Goal: Complete application form

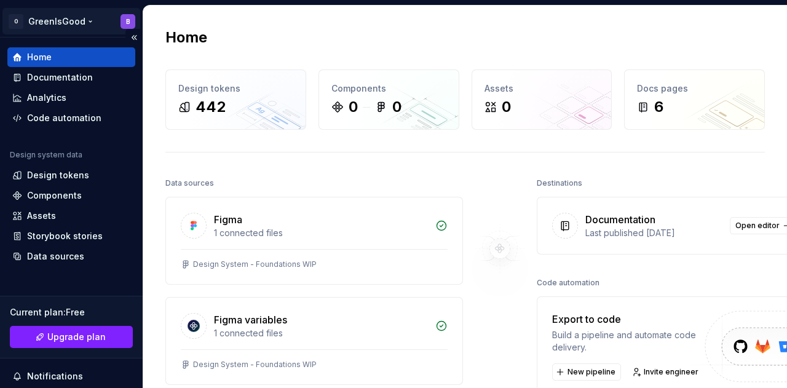
click at [117, 20] on html "O GreenIsGood B Home Documentation Analytics Code automation Design system data…" at bounding box center [393, 194] width 787 height 388
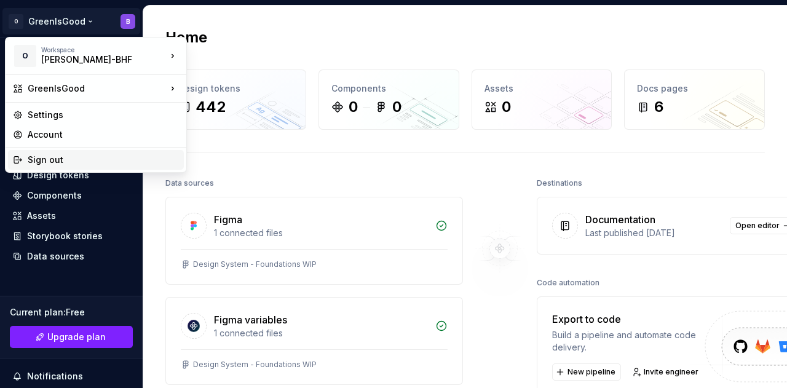
click at [54, 159] on div "Sign out" at bounding box center [103, 160] width 151 height 12
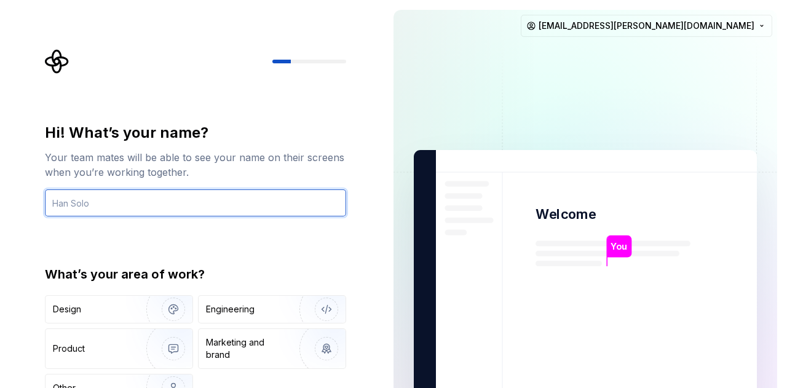
click at [164, 199] on input "text" at bounding box center [195, 202] width 301 height 27
click at [110, 204] on input "[PERSON_NAME]" at bounding box center [195, 202] width 301 height 27
type input "DSM"
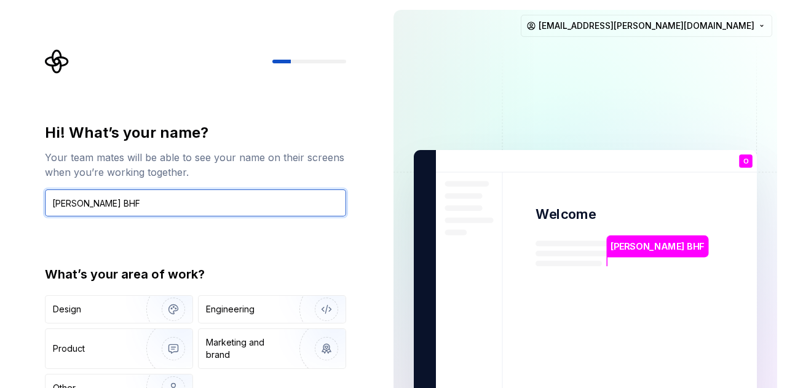
click at [81, 202] on input "[PERSON_NAME] BHF" at bounding box center [195, 202] width 301 height 27
click at [236, 204] on input "[PERSON_NAME] BHF" at bounding box center [195, 202] width 301 height 27
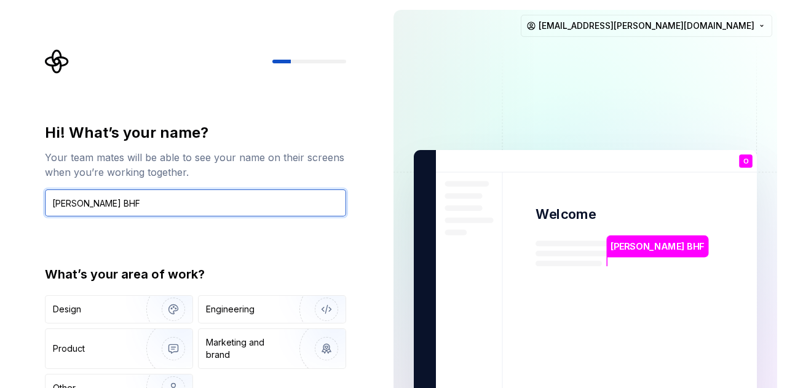
click at [236, 204] on input "[PERSON_NAME] BHF" at bounding box center [195, 202] width 301 height 27
click at [176, 210] on input "[PERSON_NAME] BHF" at bounding box center [195, 202] width 301 height 27
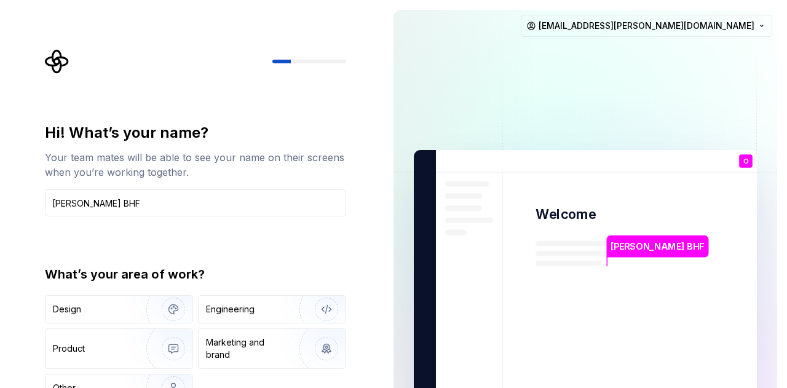
click at [127, 269] on div "What’s your area of work?" at bounding box center [195, 274] width 301 height 17
click at [116, 314] on div "Design" at bounding box center [92, 309] width 78 height 12
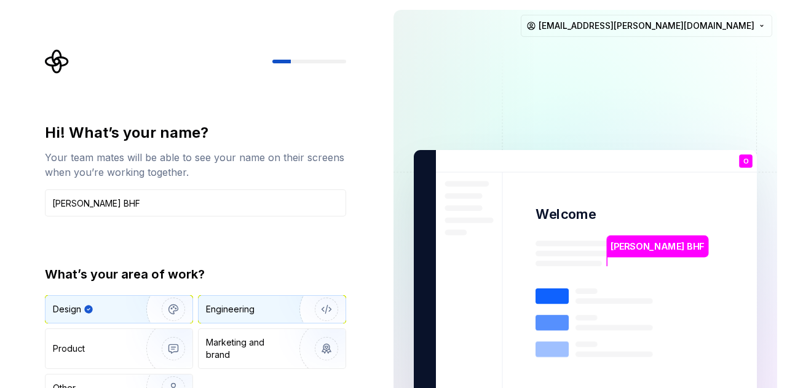
click at [275, 305] on div "Engineering" at bounding box center [255, 309] width 98 height 12
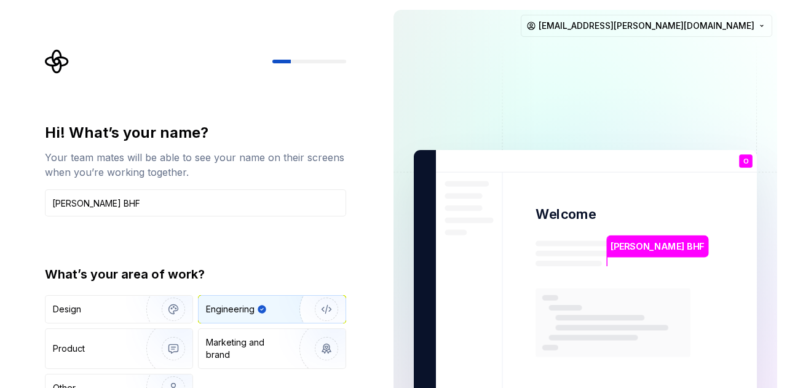
click at [131, 293] on div "What’s your area of work? Design Engineering Product Marketing and brand Other" at bounding box center [195, 334] width 301 height 137
click at [126, 302] on div "Design" at bounding box center [119, 309] width 147 height 27
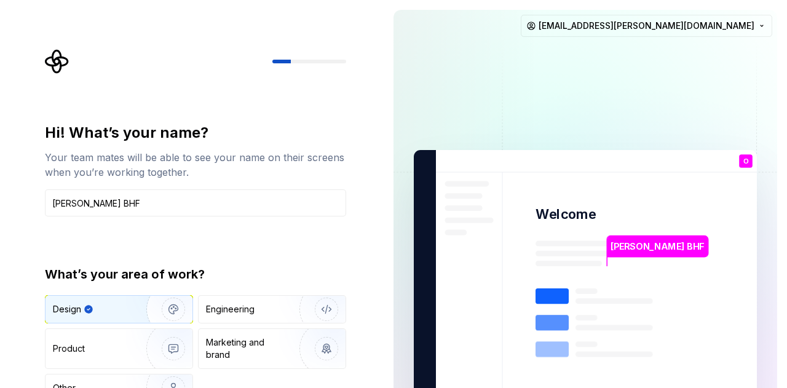
click at [683, 122] on img at bounding box center [586, 277] width 498 height 581
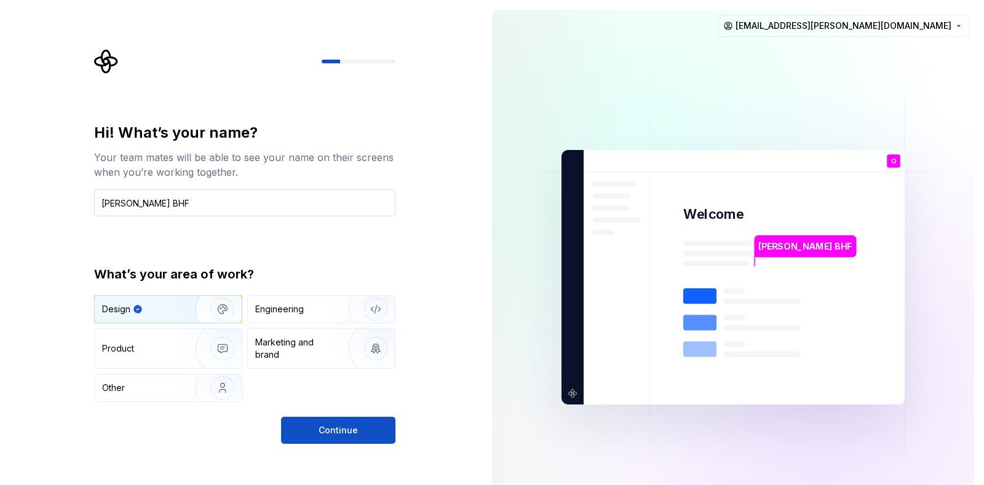
click at [194, 208] on input "[PERSON_NAME] BHF" at bounding box center [244, 202] width 301 height 27
click at [166, 202] on input "[PERSON_NAME] BHF" at bounding box center [244, 202] width 301 height 27
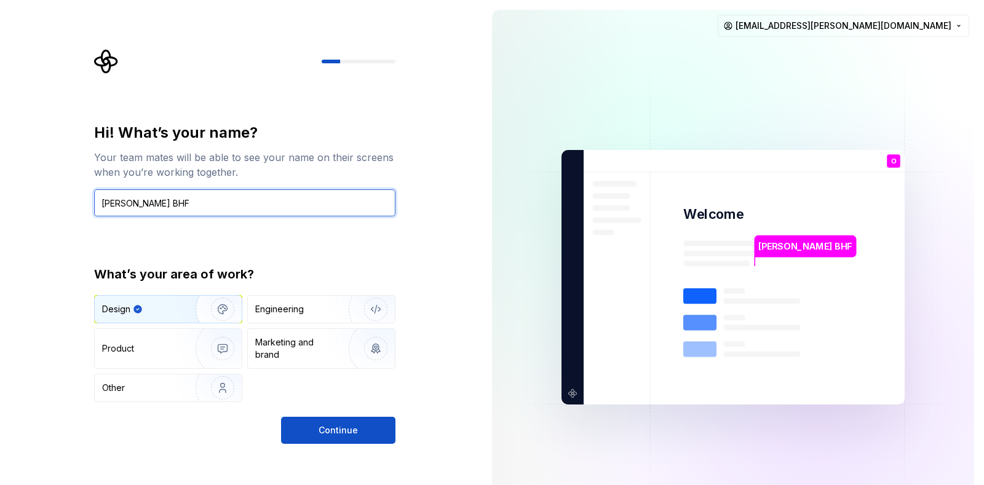
click at [166, 202] on input "[PERSON_NAME] BHF" at bounding box center [244, 202] width 301 height 27
click at [148, 201] on input "[PERSON_NAME] BHF" at bounding box center [244, 202] width 301 height 27
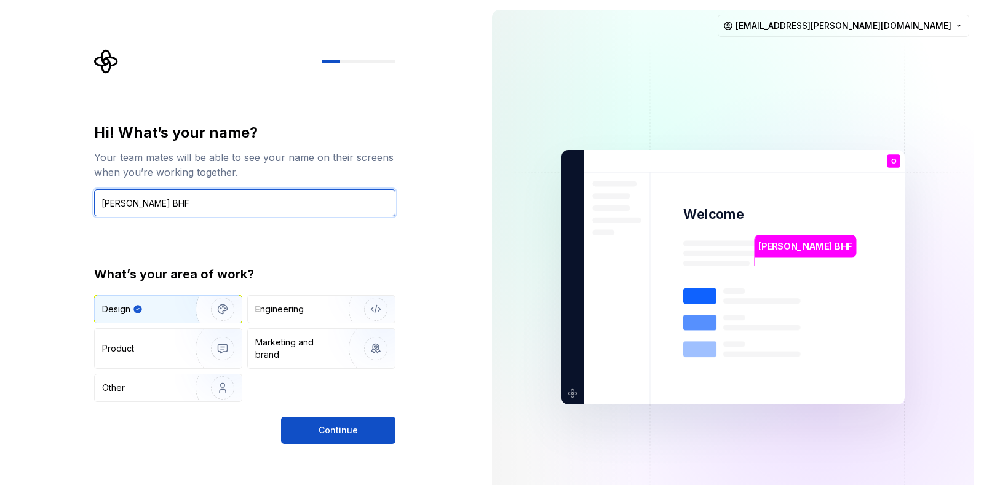
click at [148, 201] on input "[PERSON_NAME] BHF" at bounding box center [244, 202] width 301 height 27
click at [154, 202] on input "[PERSON_NAME] BHF" at bounding box center [244, 202] width 301 height 27
click at [154, 203] on input "[PERSON_NAME] BHF" at bounding box center [244, 202] width 301 height 27
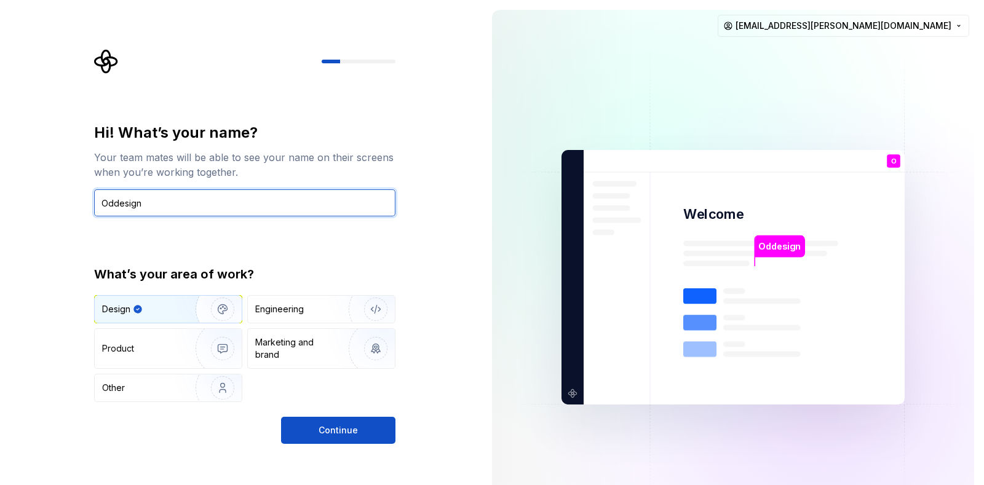
drag, startPoint x: 145, startPoint y: 200, endPoint x: 0, endPoint y: 218, distance: 146.3
click at [0, 218] on div "Hi! What’s your name? Your team mates will be able to see your name on their sc…" at bounding box center [241, 277] width 482 height 555
type input "Design"
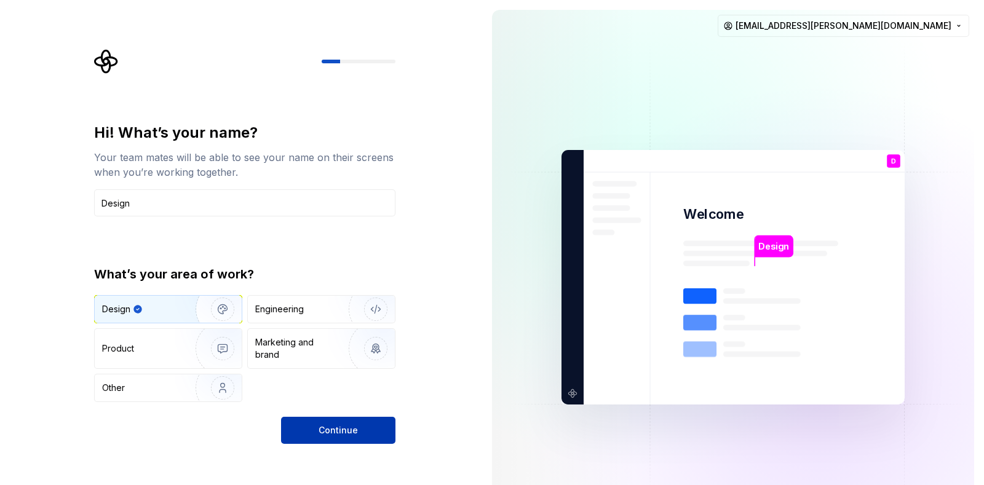
click at [362, 388] on button "Continue" at bounding box center [338, 430] width 114 height 27
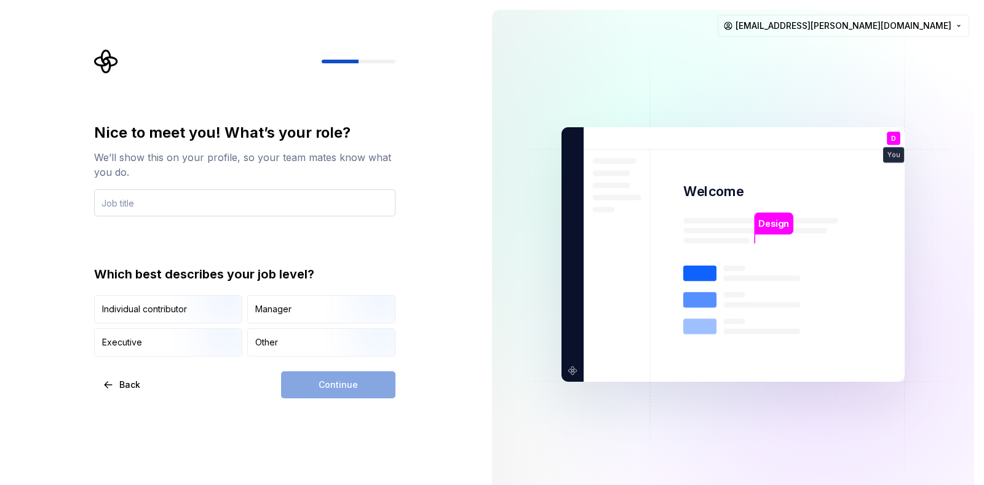
click at [152, 202] on input "text" at bounding box center [244, 202] width 301 height 27
click at [162, 202] on input "Design system manager" at bounding box center [244, 202] width 301 height 27
click at [220, 207] on input "Design system manager" at bounding box center [244, 202] width 301 height 27
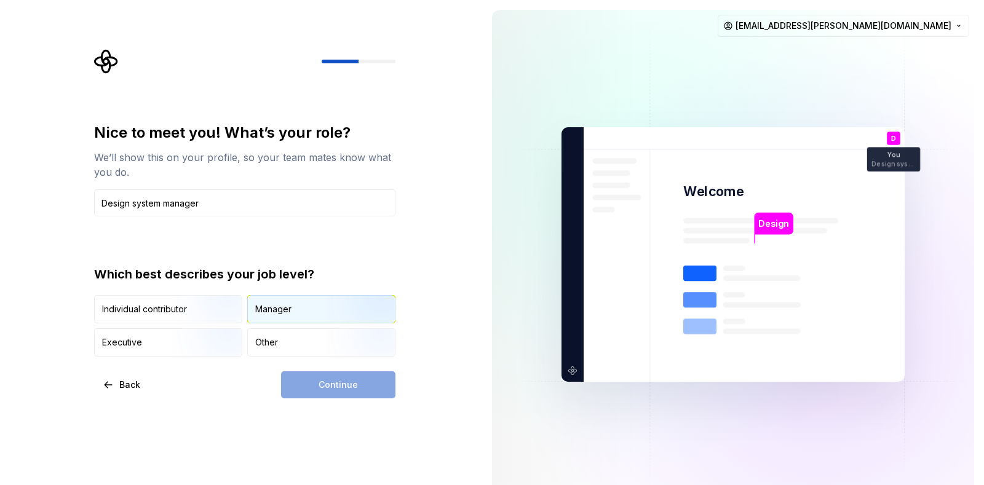
type input "Design system manager"
click at [277, 317] on div "Manager" at bounding box center [321, 309] width 147 height 27
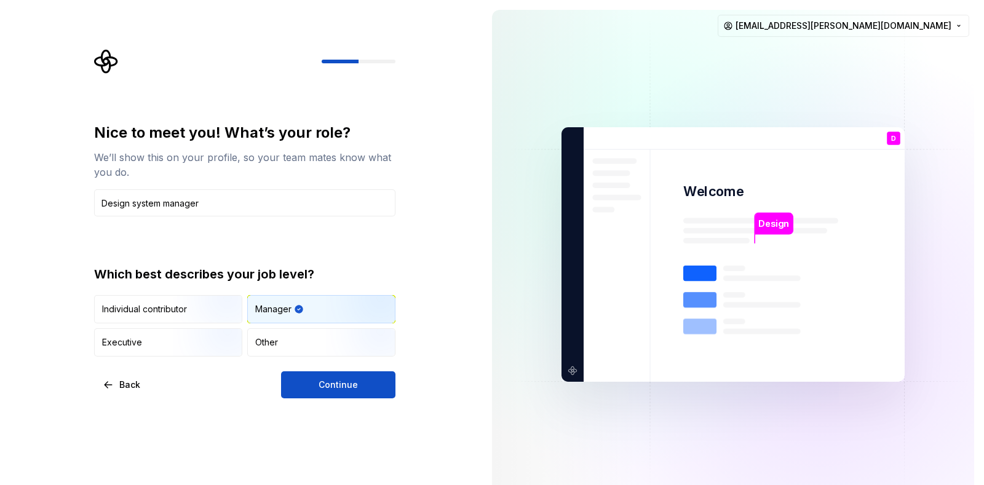
click at [268, 306] on div "Manager" at bounding box center [273, 309] width 36 height 12
click at [330, 388] on span "Continue" at bounding box center [338, 385] width 39 height 12
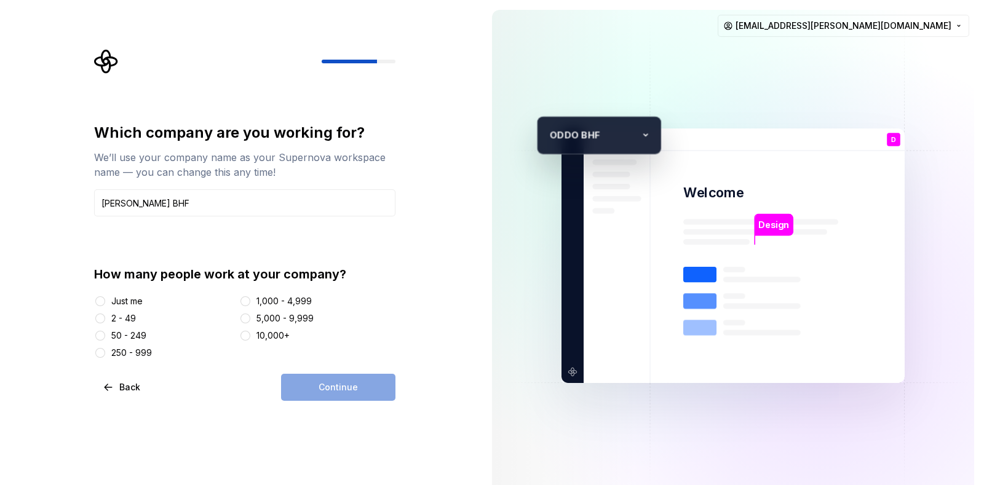
type input "[PERSON_NAME] BHF"
click at [106, 316] on div "2 - 49" at bounding box center [164, 319] width 140 height 12
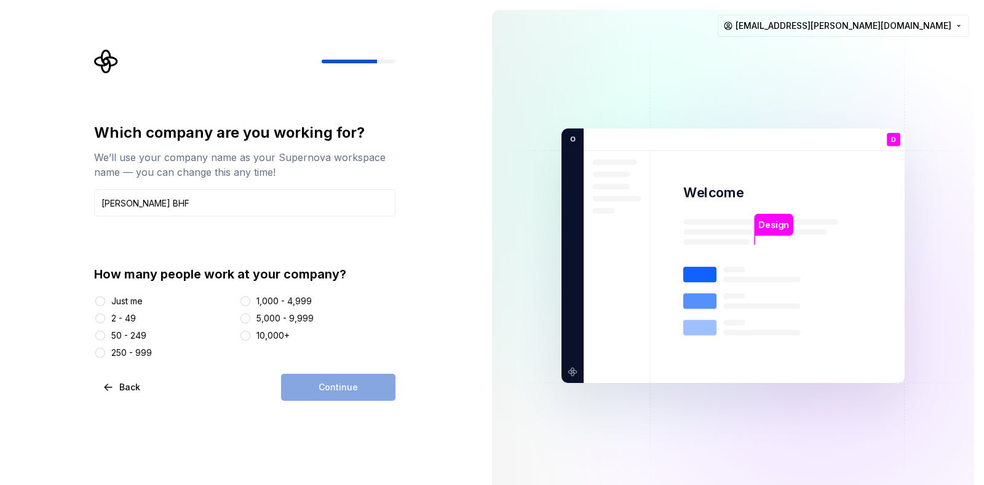
click at [123, 299] on div "Just me" at bounding box center [126, 301] width 31 height 12
click at [105, 299] on button "Just me" at bounding box center [100, 302] width 10 height 10
click at [111, 313] on div "2 - 49" at bounding box center [123, 319] width 25 height 12
click at [105, 314] on button "2 - 49" at bounding box center [100, 319] width 10 height 10
click at [116, 333] on div "50 - 249" at bounding box center [128, 336] width 35 height 12
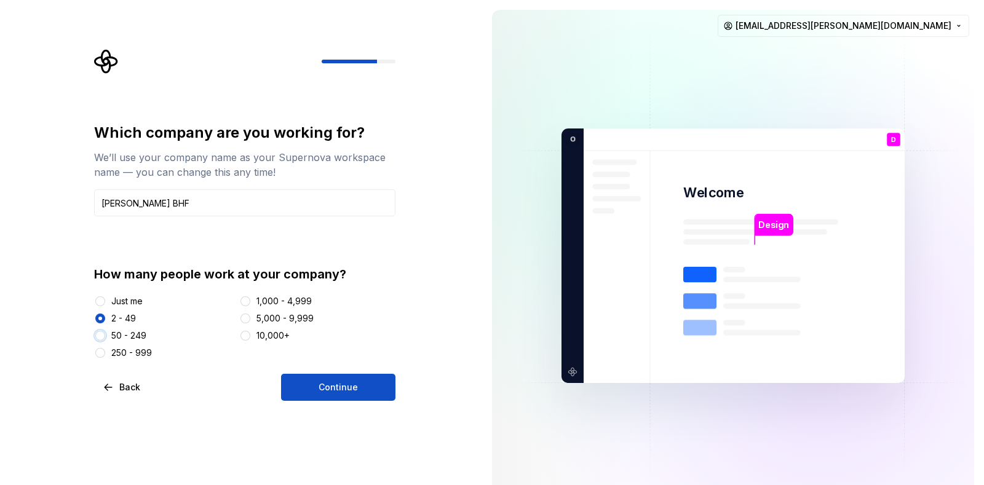
click at [105, 333] on button "50 - 249" at bounding box center [100, 336] width 10 height 10
click at [118, 321] on div "2 - 49" at bounding box center [123, 319] width 25 height 12
click at [105, 321] on button "2 - 49" at bounding box center [100, 319] width 10 height 10
click at [313, 388] on button "Continue" at bounding box center [338, 387] width 114 height 27
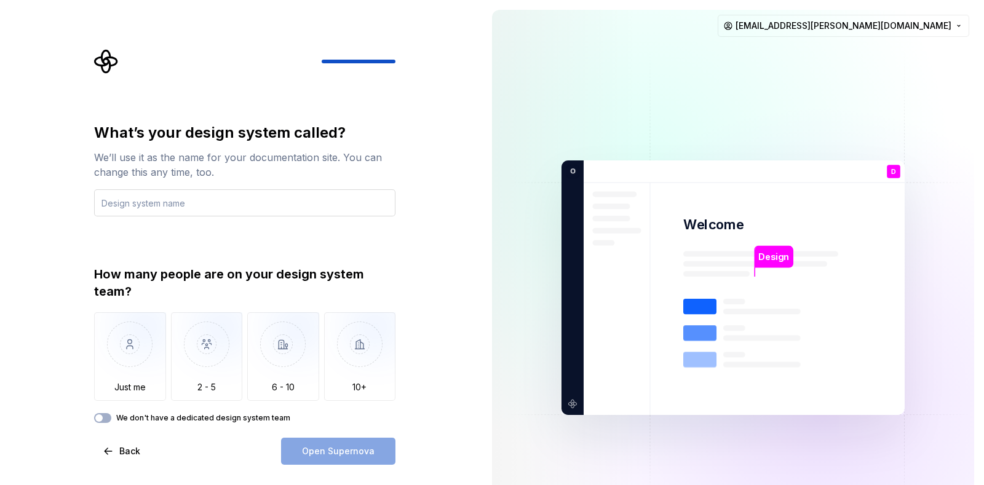
click at [146, 200] on input "text" at bounding box center [244, 202] width 301 height 27
type input "Bridge"
click at [39, 213] on div "What’s your design system called? We’ll use it as the name for your documentati…" at bounding box center [241, 288] width 482 height 576
click at [141, 368] on img "button" at bounding box center [130, 354] width 72 height 82
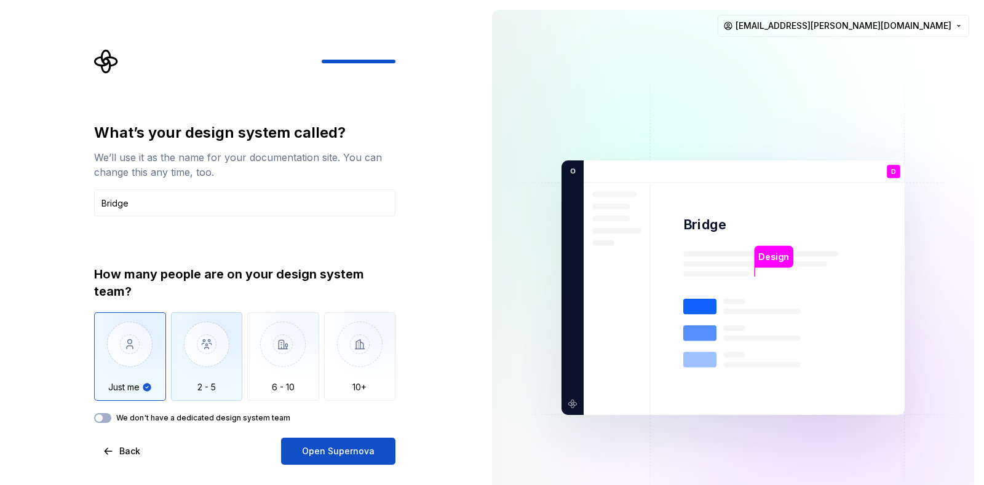
click at [218, 383] on img "button" at bounding box center [207, 354] width 72 height 82
click at [135, 371] on img "button" at bounding box center [130, 354] width 72 height 82
click at [116, 388] on button "Back" at bounding box center [122, 451] width 57 height 27
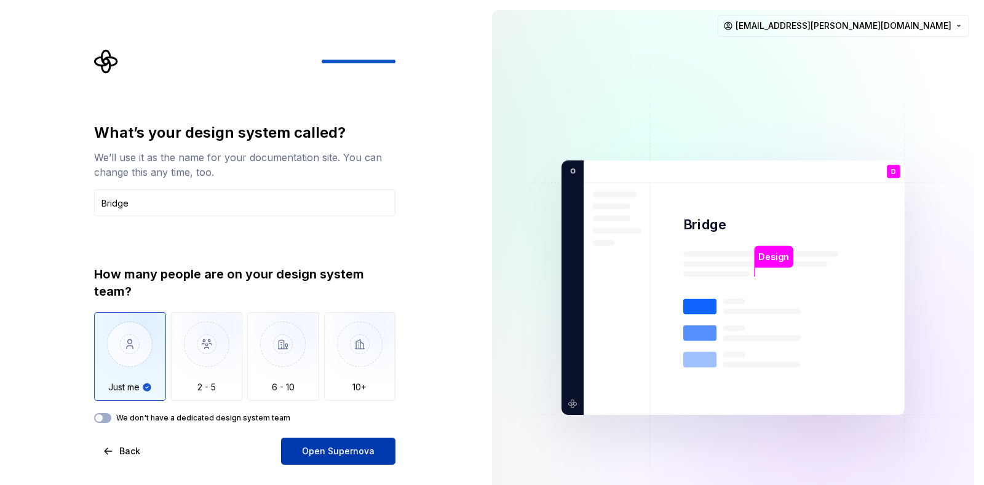
click at [360, 388] on button "Open Supernova" at bounding box center [338, 451] width 114 height 27
